Goal: Transaction & Acquisition: Purchase product/service

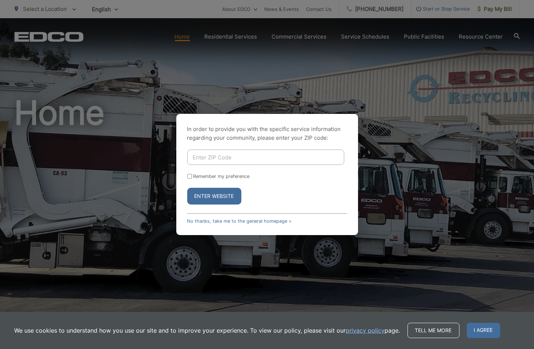
click at [249, 160] on input "Enter ZIP Code" at bounding box center [265, 156] width 157 height 15
type input "92064"
click at [231, 177] on label "Remember my preference" at bounding box center [222, 176] width 56 height 5
click at [192, 177] on input "Remember my preference" at bounding box center [189, 176] width 5 height 5
checkbox input "true"
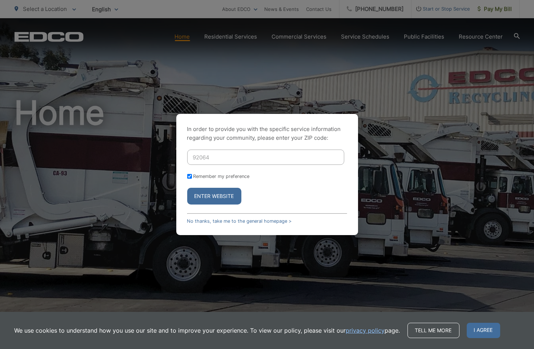
click at [223, 191] on button "Enter Website" at bounding box center [214, 196] width 54 height 17
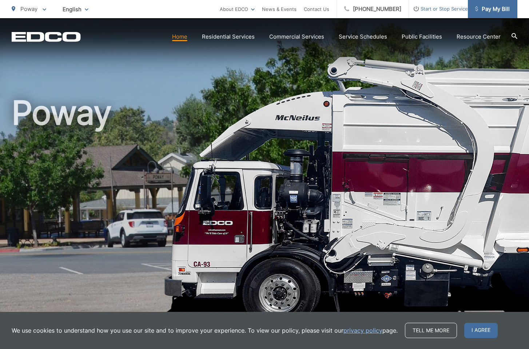
click at [485, 8] on span "Pay My Bill" at bounding box center [492, 9] width 35 height 9
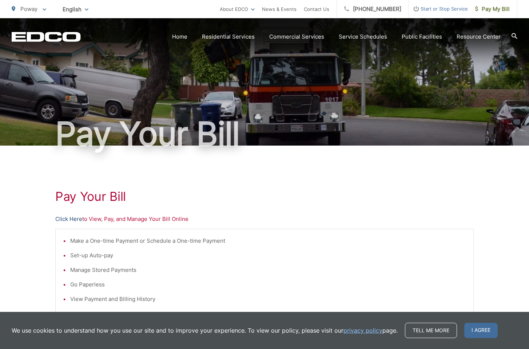
click at [73, 219] on link "Click Here" at bounding box center [68, 219] width 27 height 9
